Goal: Information Seeking & Learning: Compare options

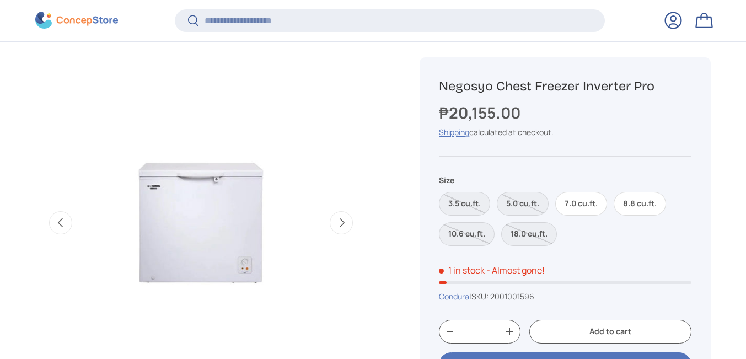
scroll to position [439, 0]
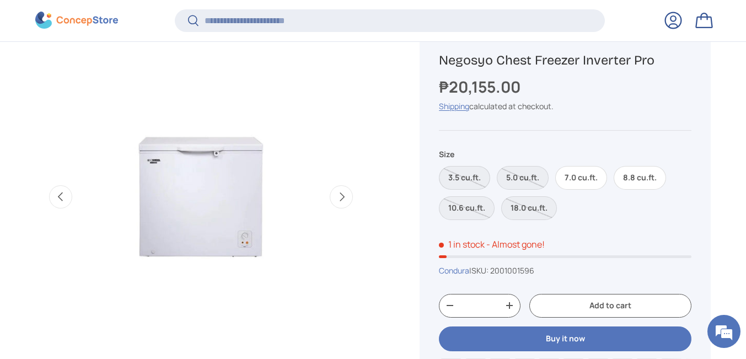
click at [478, 177] on label "3.5 cu.ft." at bounding box center [464, 178] width 51 height 24
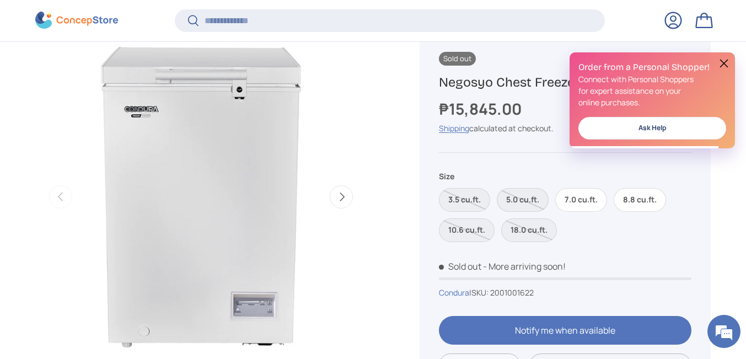
click at [527, 198] on label "5.0 cu.ft." at bounding box center [523, 200] width 52 height 24
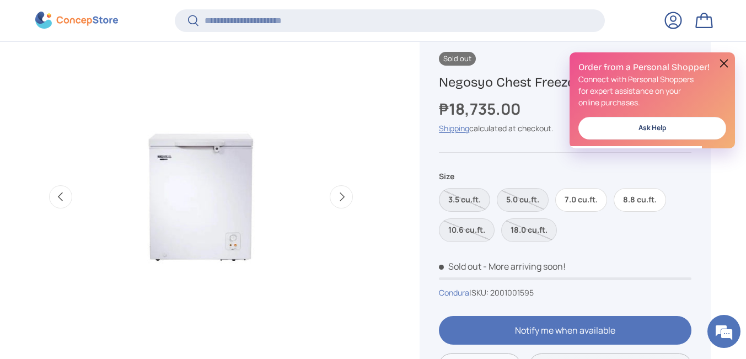
click at [460, 201] on label "3.5 cu.ft." at bounding box center [464, 200] width 51 height 24
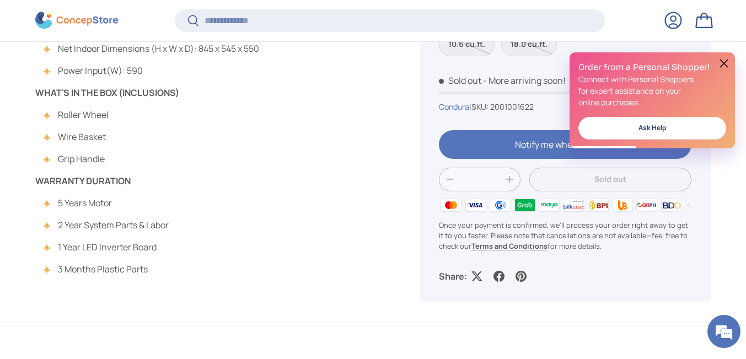
scroll to position [1101, 0]
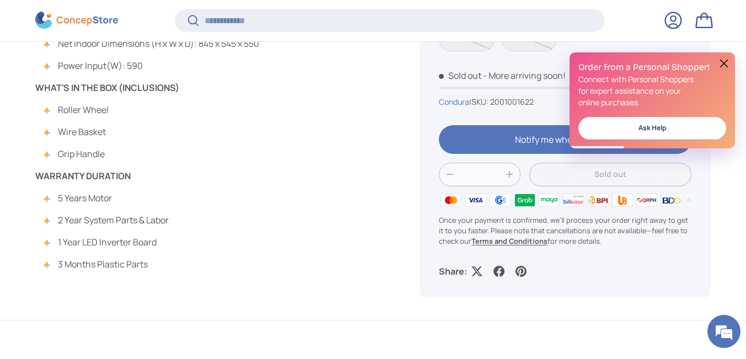
click at [77, 31] on header "Search Search Reset Log in Bag Menu Home Shop All Products Back Products" at bounding box center [373, 24] width 746 height 33
click at [85, 23] on img at bounding box center [76, 20] width 83 height 17
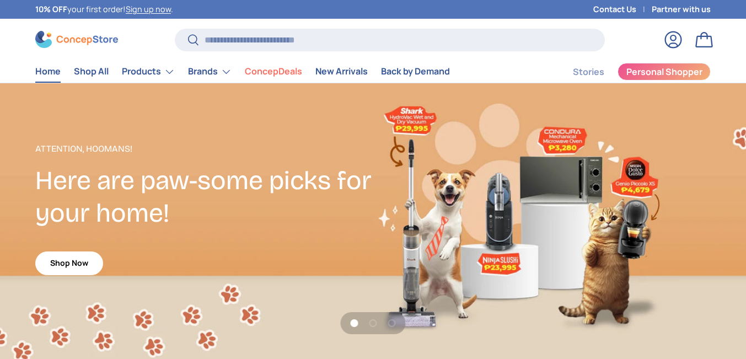
scroll to position [2823, 4424]
